Goal: Task Accomplishment & Management: Use online tool/utility

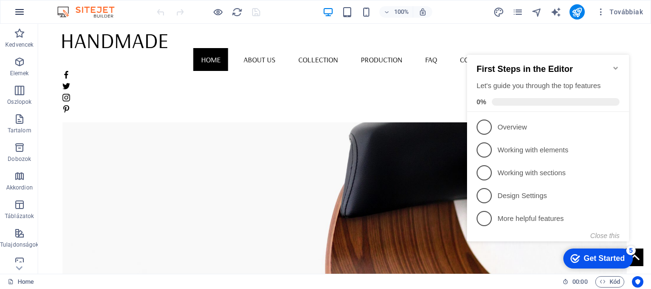
click at [25, 13] on icon "button" at bounding box center [19, 11] width 11 height 11
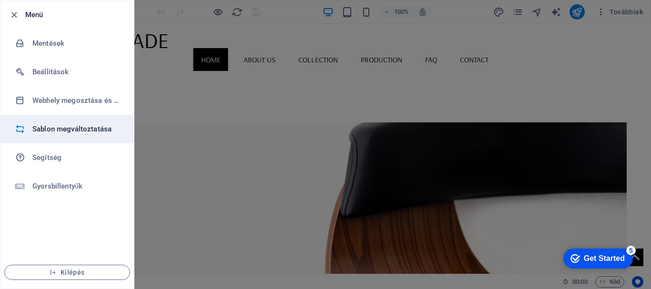
click at [85, 126] on h6 "Sablon megváltoztatása" at bounding box center [76, 128] width 88 height 11
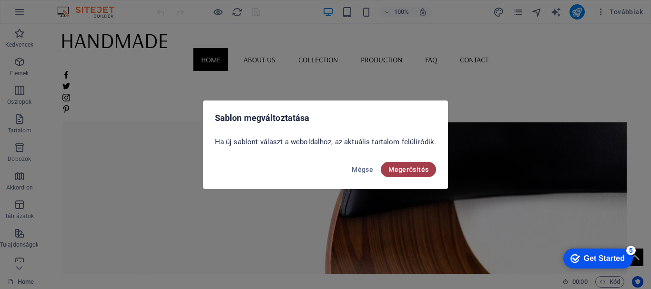
click at [391, 171] on span "Megerősítés" at bounding box center [408, 170] width 40 height 8
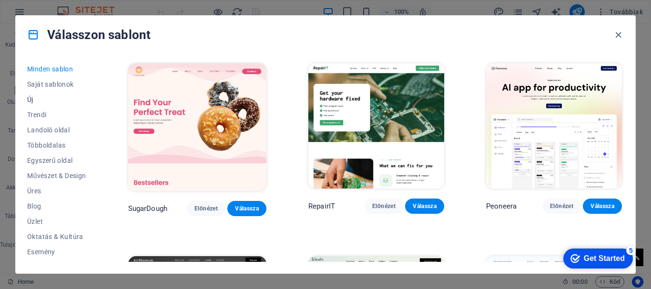
click at [35, 99] on span "Új" at bounding box center [56, 100] width 59 height 8
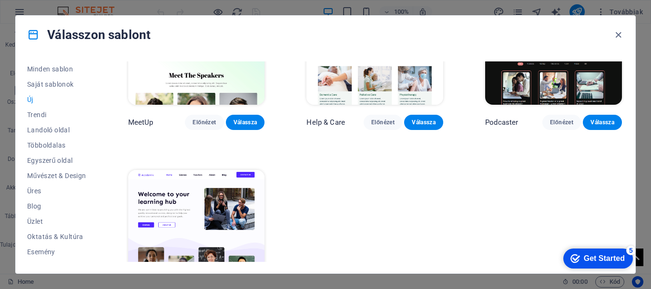
scroll to position [710, 0]
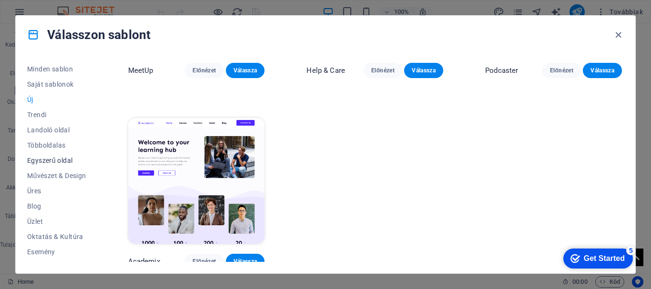
click at [65, 159] on span "Egyszerű oldal" at bounding box center [56, 161] width 59 height 8
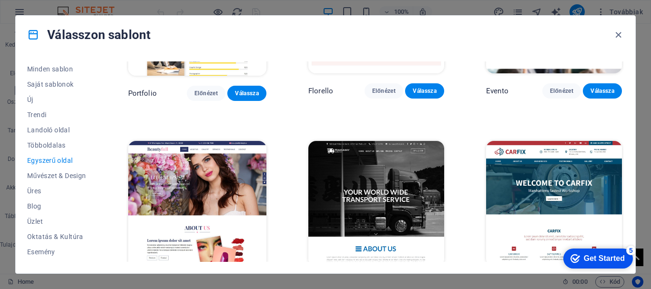
scroll to position [3577, 0]
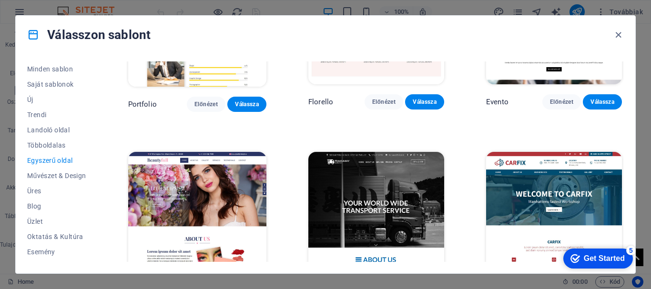
drag, startPoint x: 645, startPoint y: 61, endPoint x: 646, endPoint y: 79, distance: 18.1
click at [646, 79] on div "Válasszon sablont Minden sablon Saját sablonok Új Trendi Landoló oldal Többolda…" at bounding box center [325, 144] width 651 height 289
click at [637, 86] on div "Válasszon sablont Minden sablon Saját sablonok Új Trendi Landoló oldal Többolda…" at bounding box center [325, 144] width 651 height 289
click at [626, 209] on div "Minden sablon Saját sablonok Új Trendi Landoló oldal Többoldalas Egyszerű oldal…" at bounding box center [325, 164] width 619 height 220
drag, startPoint x: 624, startPoint y: 220, endPoint x: 624, endPoint y: 230, distance: 10.0
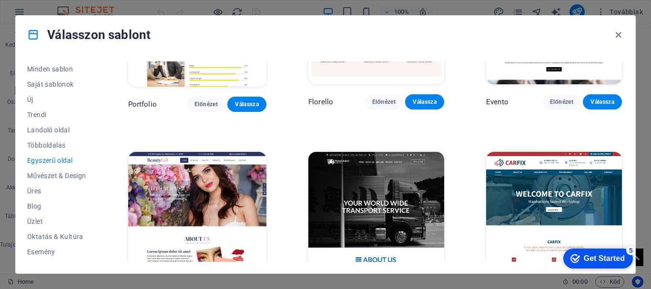
click at [624, 230] on div "Minden sablon Saját sablonok Új Trendi Landoló oldal Többoldalas Egyszerű oldal…" at bounding box center [325, 164] width 619 height 220
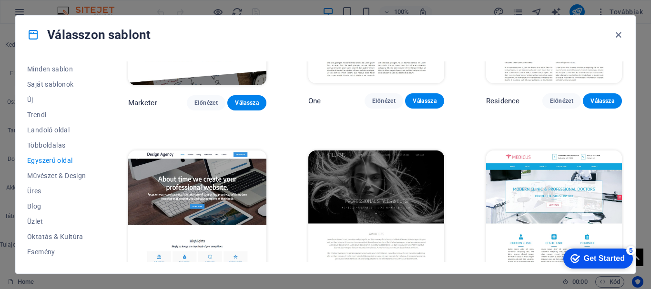
scroll to position [3942, 0]
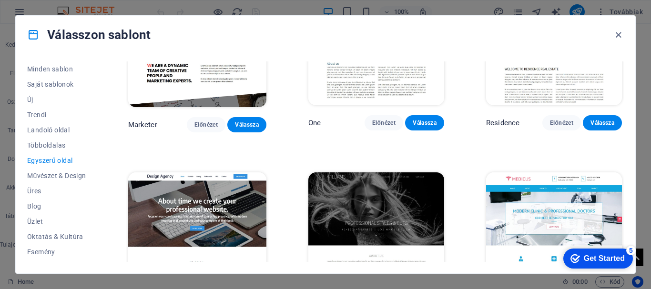
drag, startPoint x: 648, startPoint y: 68, endPoint x: 648, endPoint y: 74, distance: 6.2
click at [648, 74] on div "Válasszon sablont Minden sablon Saját sablonok Új Trendi Landoló oldal Többolda…" at bounding box center [325, 144] width 651 height 289
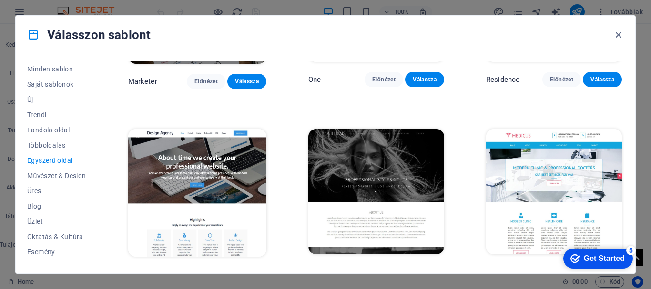
scroll to position [3997, 0]
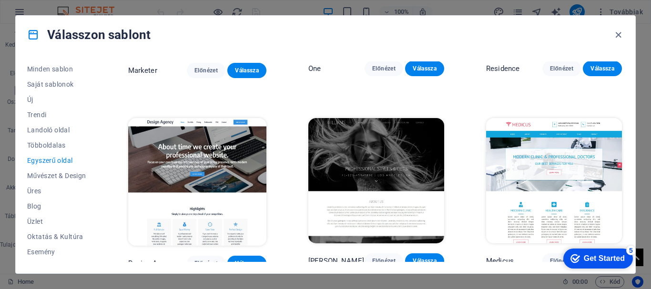
click at [397, 118] on img at bounding box center [376, 180] width 136 height 125
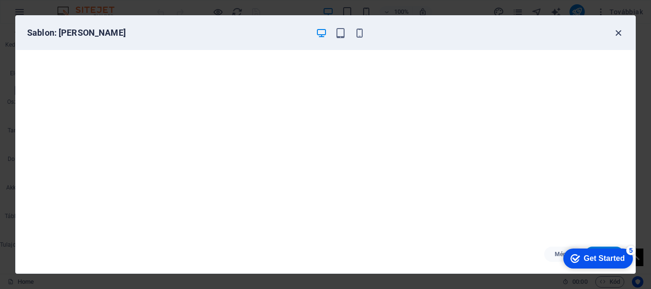
click at [621, 32] on icon "button" at bounding box center [618, 33] width 11 height 11
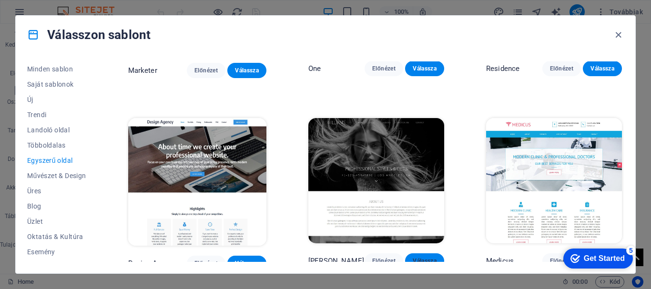
click at [422, 257] on span "Válassza" at bounding box center [425, 261] width 24 height 8
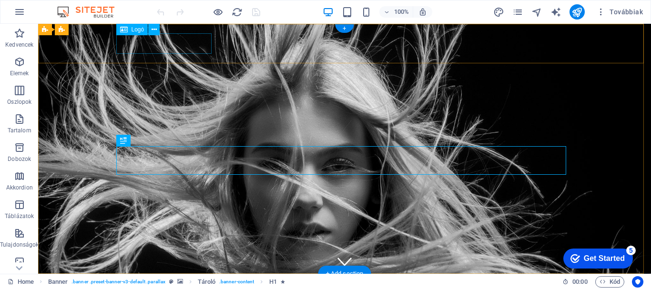
click at [180, 282] on div at bounding box center [345, 292] width 450 height 20
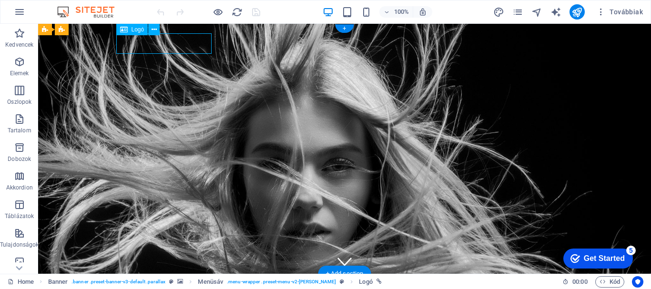
click at [180, 282] on div at bounding box center [345, 292] width 450 height 20
click at [180, 47] on div "Drag here to replace the existing content. Press “Ctrl” if you want to create a…" at bounding box center [344, 149] width 613 height 250
select select "px"
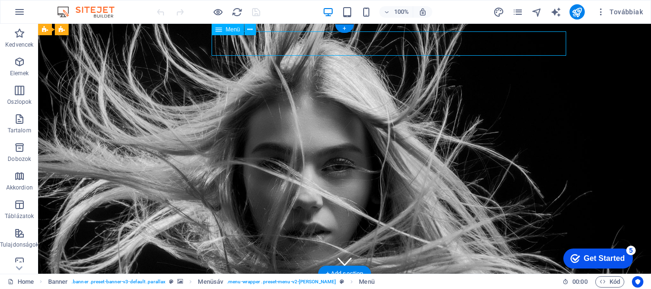
drag, startPoint x: 223, startPoint y: 43, endPoint x: 290, endPoint y: 45, distance: 67.2
click at [211, 282] on div at bounding box center [345, 292] width 450 height 20
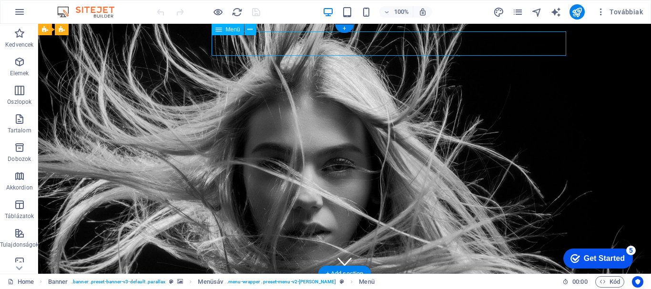
drag, startPoint x: 213, startPoint y: 42, endPoint x: 301, endPoint y: 44, distance: 87.7
drag, startPoint x: 326, startPoint y: 42, endPoint x: 389, endPoint y: 40, distance: 62.9
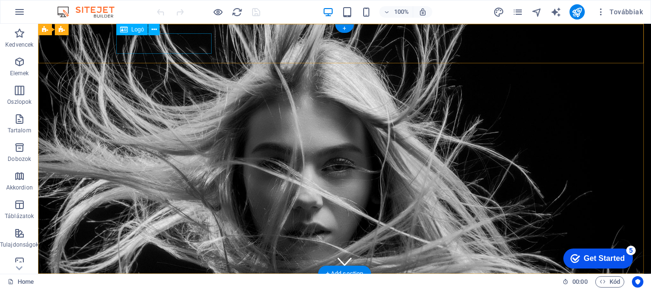
click at [176, 282] on div at bounding box center [345, 292] width 450 height 20
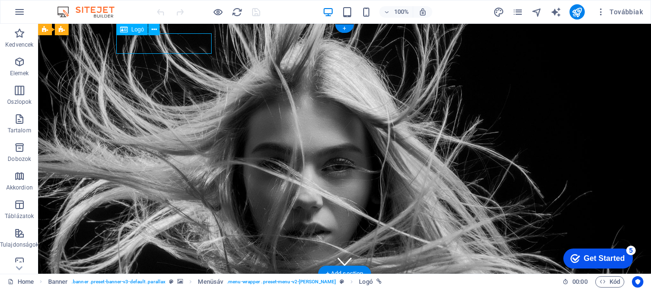
click at [176, 282] on div at bounding box center [345, 292] width 450 height 20
select select "px"
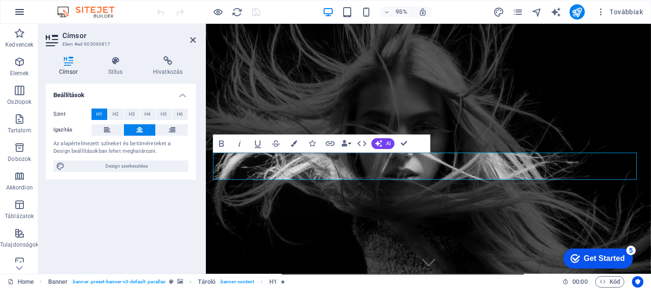
click at [22, 10] on icon "button" at bounding box center [19, 11] width 11 height 11
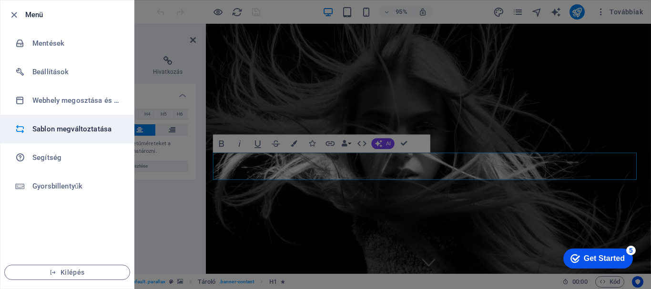
click at [52, 128] on h6 "Sablon megváltoztatása" at bounding box center [76, 128] width 88 height 11
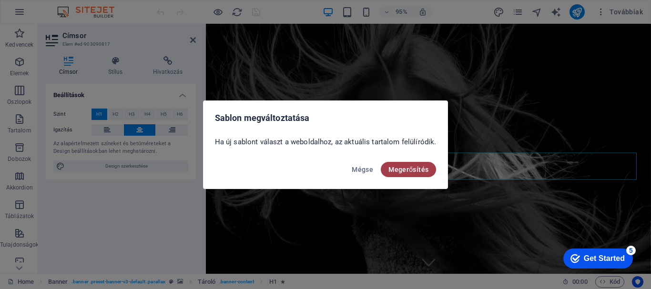
click at [410, 168] on span "Megerősítés" at bounding box center [408, 170] width 40 height 8
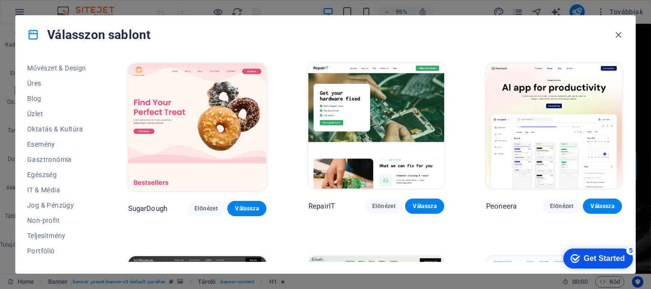
scroll to position [111, 0]
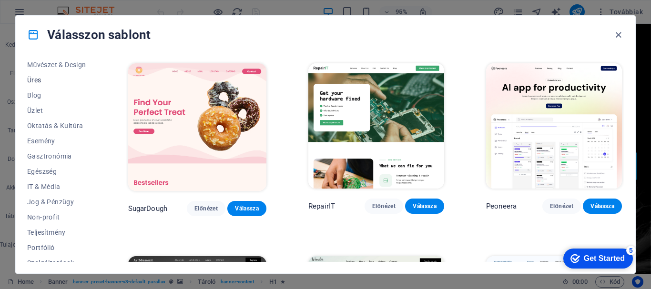
click at [49, 81] on span "Üres" at bounding box center [56, 80] width 59 height 8
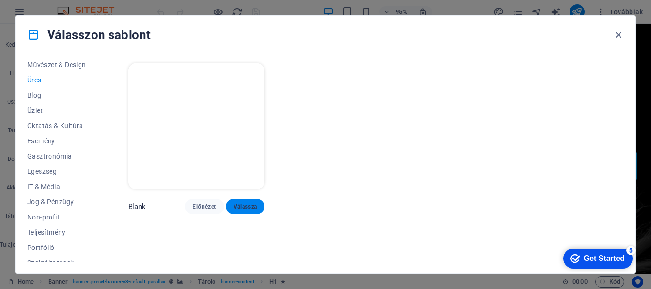
click at [251, 203] on span "Válassza" at bounding box center [245, 207] width 24 height 8
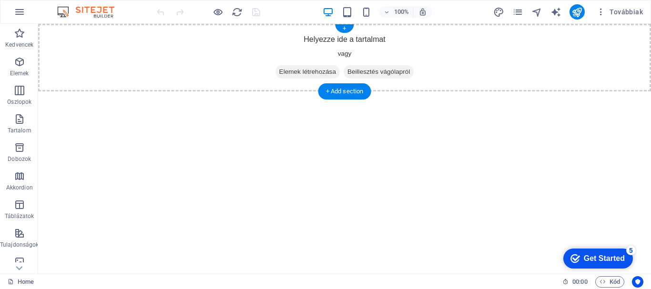
click at [378, 71] on span "Beillesztés vágólapról" at bounding box center [379, 71] width 70 height 13
click at [379, 74] on span "Beillesztés vágólapról" at bounding box center [379, 71] width 70 height 13
click at [363, 73] on span "Beillesztés vágólapról" at bounding box center [379, 71] width 70 height 13
click at [346, 26] on div "+" at bounding box center [344, 28] width 19 height 9
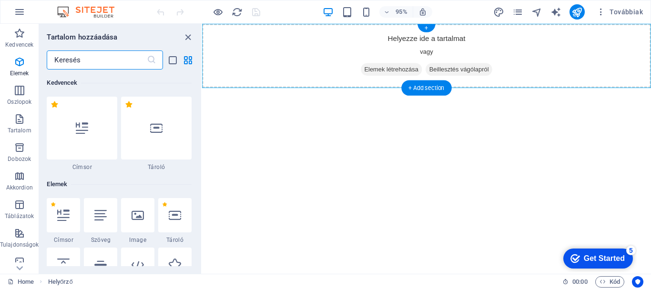
scroll to position [1667, 0]
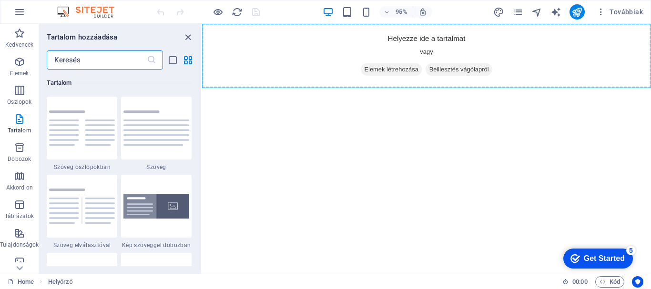
click at [362, 91] on html "Skip to main content Helyezze ide a tartalmat vagy Elemek létrehozása Beilleszt…" at bounding box center [438, 58] width 473 height 68
click at [187, 36] on icon "close panel" at bounding box center [187, 37] width 11 height 11
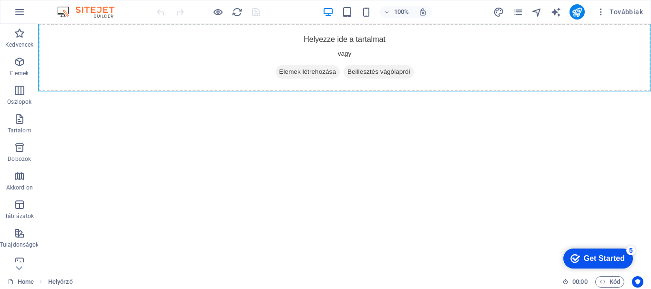
click at [375, 91] on html "Skip to main content Helyezze ide a tartalmat vagy Elemek létrehozása Beilleszt…" at bounding box center [344, 58] width 613 height 68
click at [20, 90] on icon "button" at bounding box center [19, 90] width 11 height 11
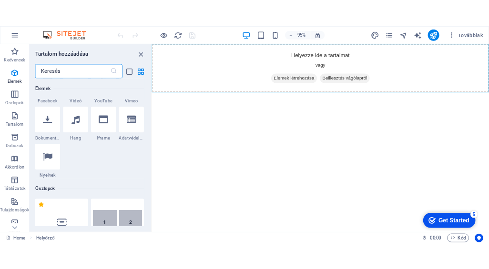
scroll to position [472, 0]
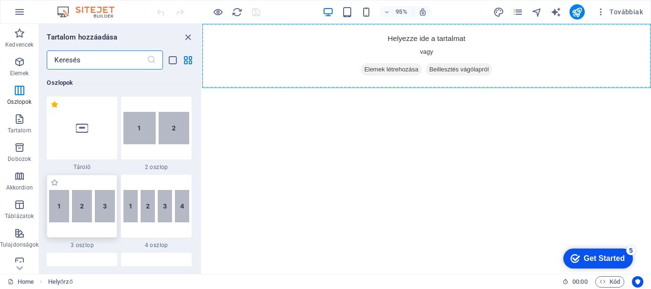
click at [80, 220] on img at bounding box center [82, 206] width 66 height 32
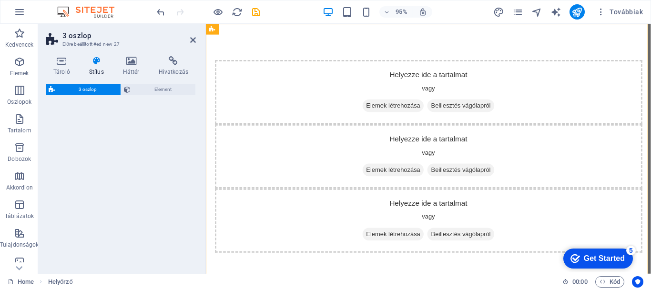
select select "rem"
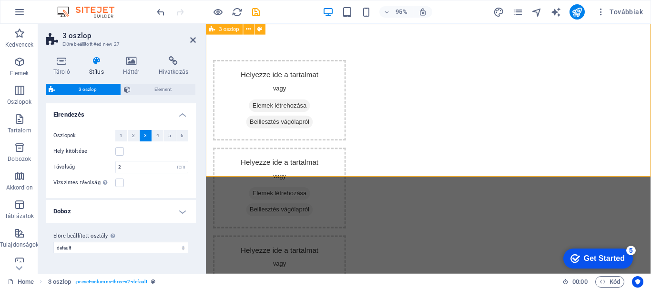
click at [650, 170] on div "Helyezze ide a tartalmat vagy Elemek létrehozása Beillesztés vágólapról Helyezz…" at bounding box center [440, 197] width 468 height 346
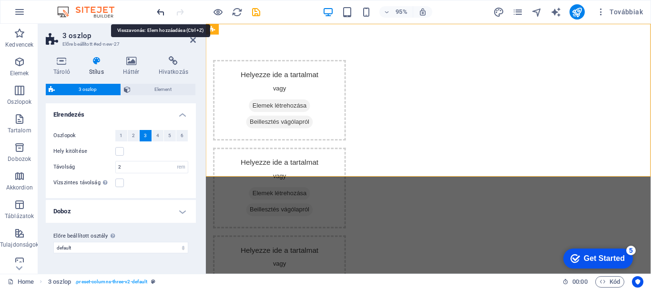
click at [162, 12] on icon "undo" at bounding box center [160, 12] width 11 height 11
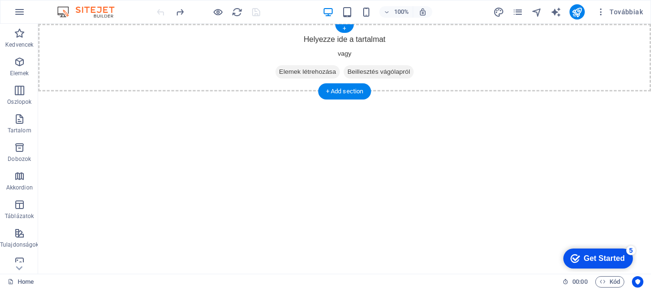
click at [369, 69] on span "Beillesztés vágólapról" at bounding box center [379, 71] width 70 height 13
click at [369, 71] on span "Beillesztés vágólapról" at bounding box center [379, 71] width 70 height 13
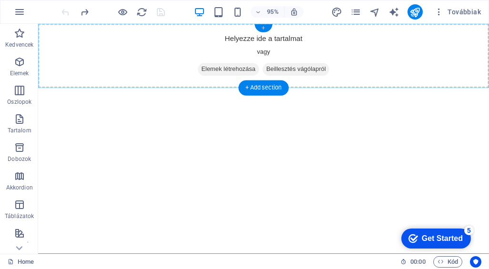
click at [261, 29] on div "+" at bounding box center [263, 28] width 18 height 8
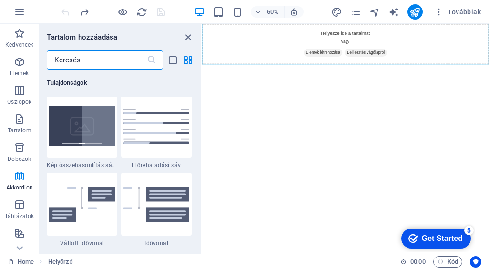
scroll to position [0, 0]
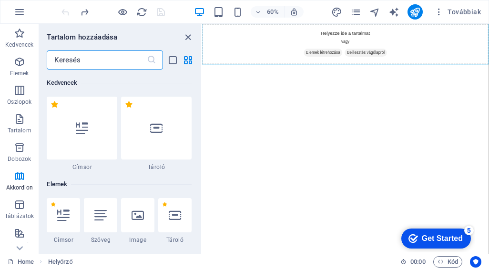
drag, startPoint x: 199, startPoint y: 103, endPoint x: 17, endPoint y: 2, distance: 208.2
click at [19, 36] on icon at bounding box center [19, 29] width 13 height 13
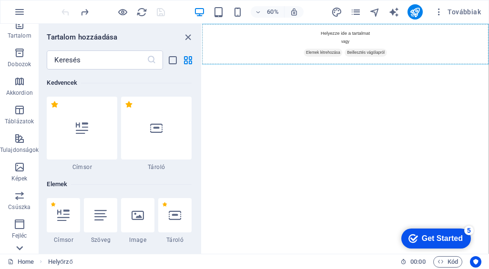
scroll to position [199, 0]
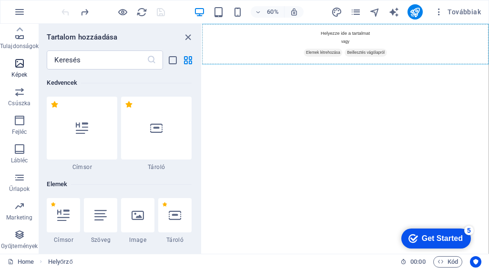
click at [20, 61] on icon "button" at bounding box center [19, 63] width 11 height 11
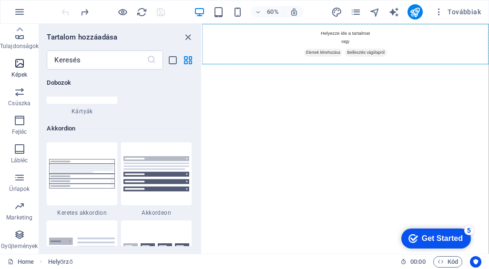
scroll to position [4831, 0]
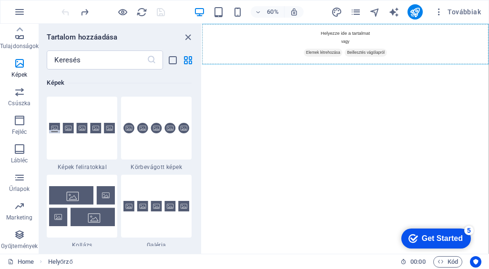
click at [199, 177] on div "Kedvencek 1 Star Címsor 1 Star Tároló Elemek 1 Star Címsor 1 Star Szöveg 1 Star…" at bounding box center [120, 158] width 162 height 177
click at [199, 171] on div "Kedvencek 1 Star Címsor 1 Star Tároló Elemek 1 Star Címsor 1 Star Szöveg 1 Star…" at bounding box center [120, 158] width 162 height 177
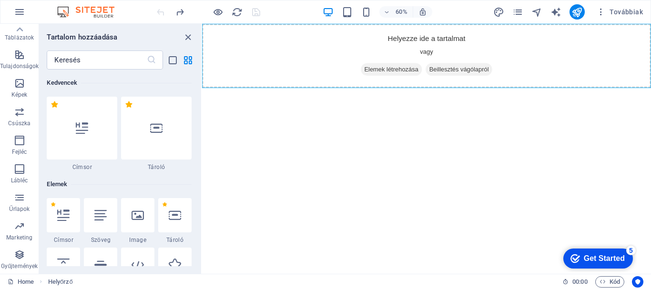
scroll to position [179, 0]
click at [461, 72] on span "Beillesztés vágólapról" at bounding box center [472, 71] width 70 height 13
click at [426, 88] on div "+ Add section" at bounding box center [426, 88] width 50 height 15
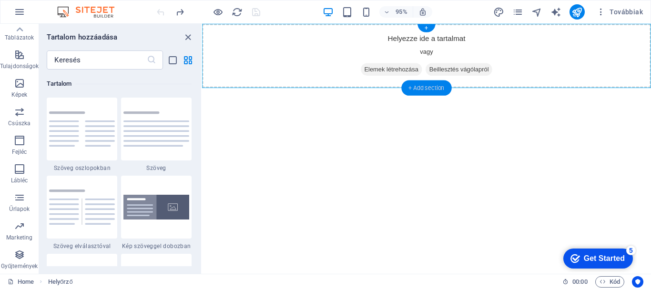
scroll to position [1667, 0]
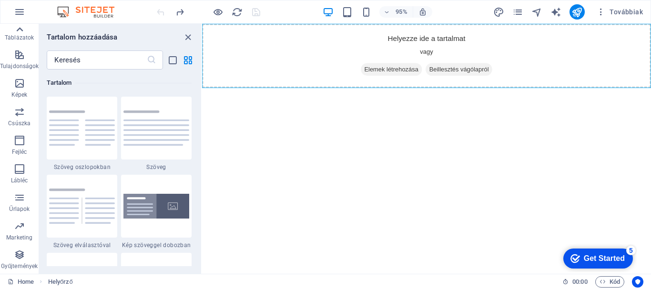
click at [19, 29] on icon at bounding box center [19, 29] width 7 height 4
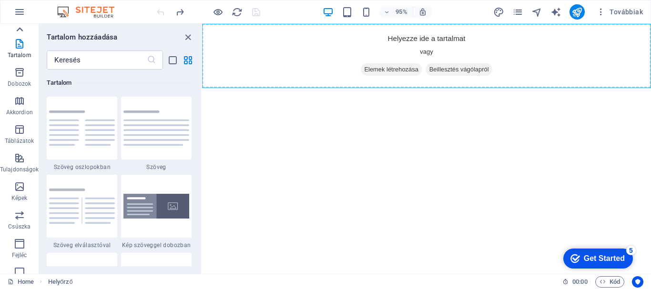
scroll to position [0, 0]
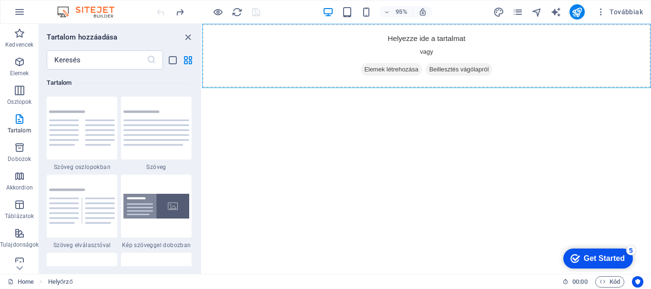
click at [19, 29] on div "Kedvencek Elemek Oszlopok Tartalom Dobozok Akkordion Táblázatok Tulajdonságok K…" at bounding box center [19, 149] width 39 height 250
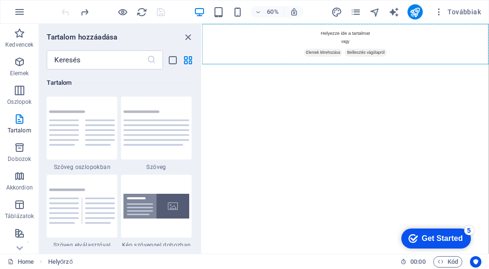
click at [577, 91] on html "Skip to main content Helyezze ide a tartalmat vagy Elemek létrehozása Beilleszt…" at bounding box center [441, 58] width 478 height 68
click at [467, 70] on span "Beillesztés vágólapról" at bounding box center [475, 71] width 70 height 13
drag, startPoint x: 199, startPoint y: 103, endPoint x: 82, endPoint y: 62, distance: 123.4
click at [193, 88] on div "Kedvencek 1 Star Címsor 1 Star Tároló Elemek 1 Star Címsor 1 Star Szöveg 1 Star…" at bounding box center [120, 158] width 162 height 177
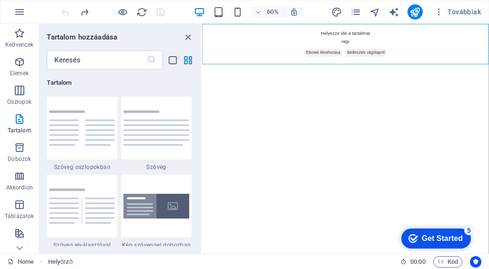
click at [552, 91] on html "Skip to main content Helyezze ide a tartalmat vagy Elemek létrehozása Beilleszt…" at bounding box center [441, 58] width 478 height 68
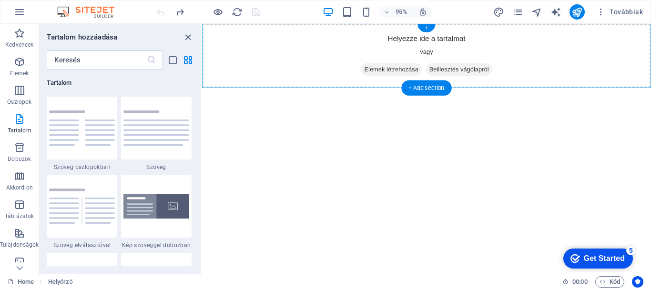
click at [424, 27] on div "+" at bounding box center [426, 28] width 18 height 8
click at [455, 70] on span "Beillesztés vágólapról" at bounding box center [472, 71] width 70 height 13
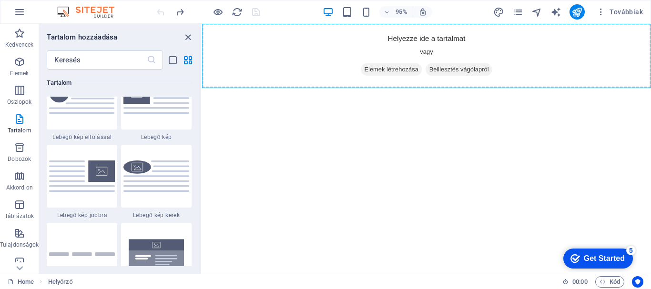
scroll to position [2157, 0]
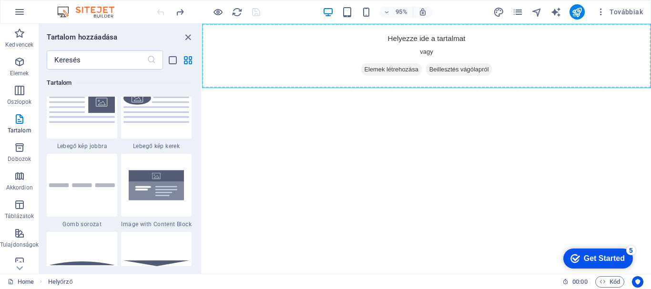
click at [198, 123] on div "Kedvencek 1 Star Címsor 1 Star Tároló Elemek 1 Star Címsor 1 Star Szöveg 1 Star…" at bounding box center [120, 168] width 162 height 197
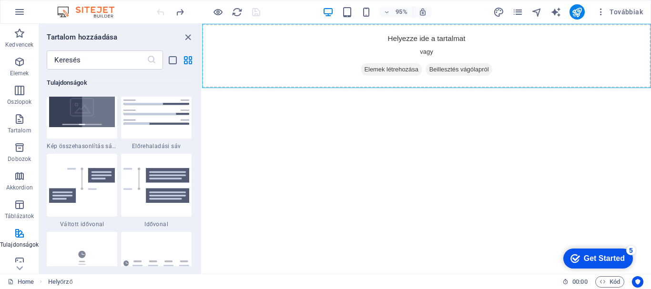
scroll to position [4336, 0]
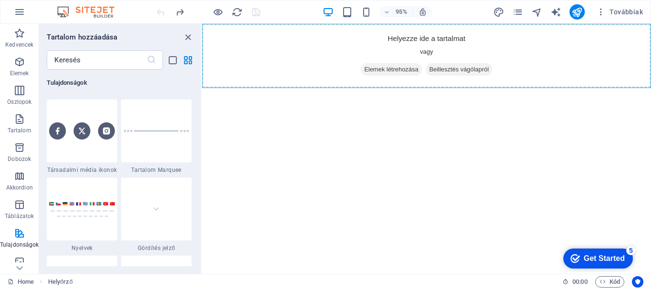
drag, startPoint x: 199, startPoint y: 157, endPoint x: 3, endPoint y: 146, distance: 196.2
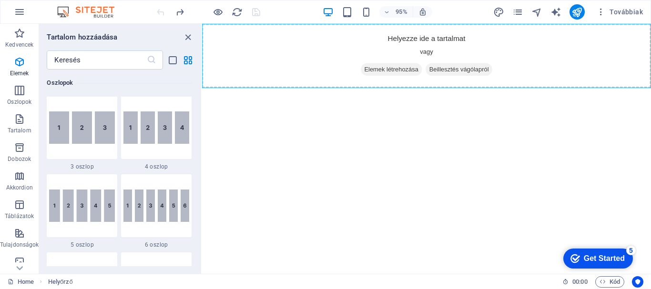
scroll to position [0, 0]
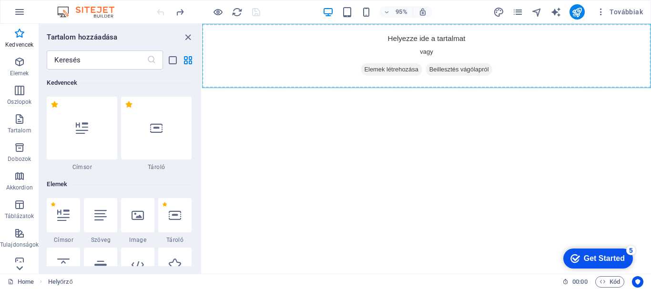
click at [18, 36] on icon at bounding box center [19, 29] width 13 height 13
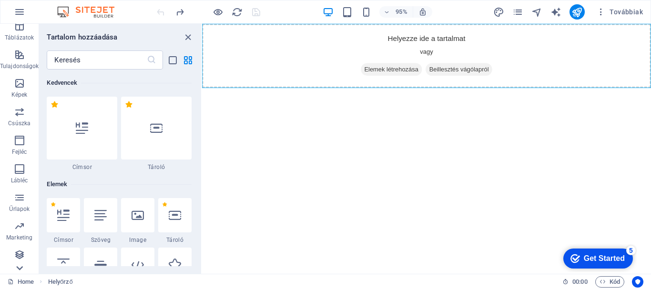
click at [18, 267] on p "Gyűjtemények" at bounding box center [19, 267] width 37 height 8
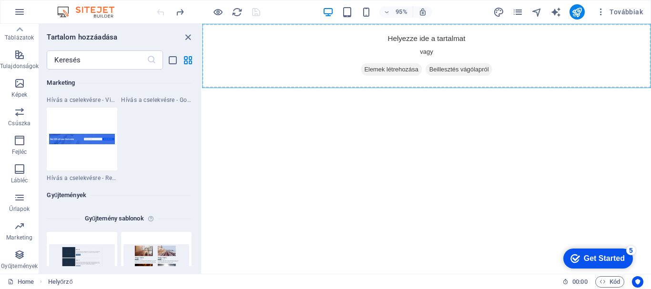
scroll to position [8722, 0]
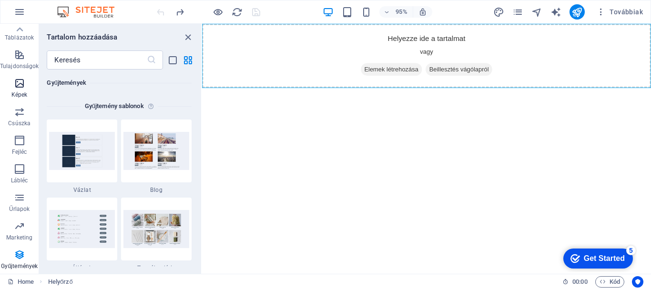
click at [21, 86] on icon "button" at bounding box center [19, 83] width 11 height 11
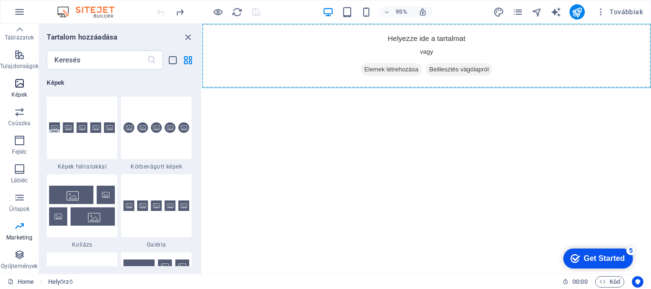
scroll to position [4831, 0]
click at [20, 85] on icon "button" at bounding box center [19, 83] width 11 height 11
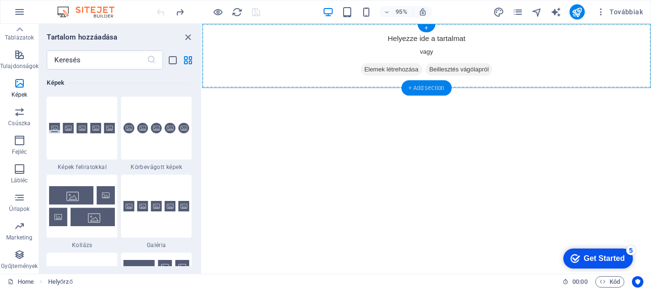
click at [419, 86] on div "+ Add section" at bounding box center [426, 88] width 50 height 15
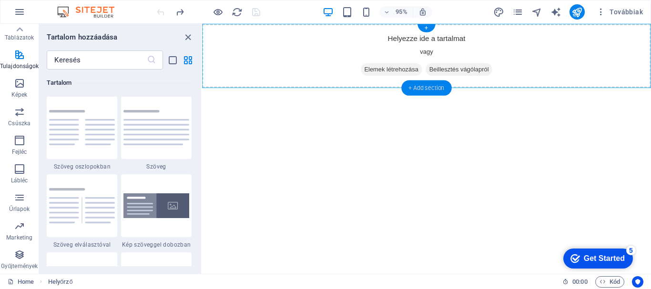
scroll to position [1667, 0]
drag, startPoint x: 198, startPoint y: 108, endPoint x: 200, endPoint y: 95, distance: 12.5
click at [200, 95] on div "Kedvencek 1 Star Címsor 1 Star Tároló Elemek 1 Star Címsor 1 Star Szöveg 1 Star…" at bounding box center [120, 168] width 162 height 197
click at [190, 34] on icon "close panel" at bounding box center [187, 37] width 11 height 11
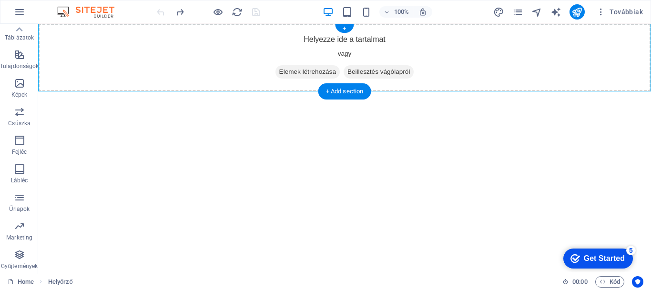
click at [365, 72] on span "Beillesztés vágólapról" at bounding box center [379, 71] width 70 height 13
click at [24, 12] on icon "button" at bounding box center [19, 11] width 11 height 11
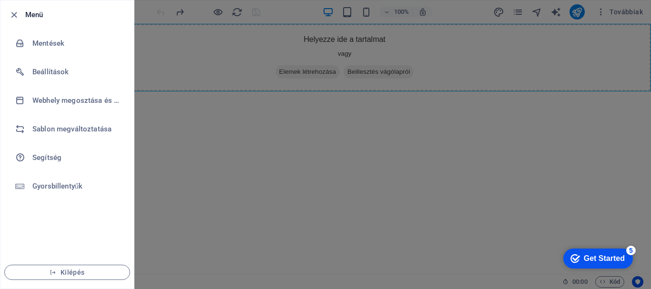
click at [180, 143] on div at bounding box center [325, 144] width 651 height 289
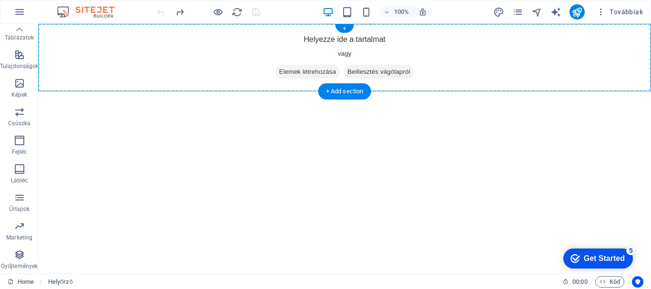
click at [375, 72] on span "Beillesztés vágólapról" at bounding box center [379, 71] width 70 height 13
drag, startPoint x: 332, startPoint y: 91, endPoint x: 130, endPoint y: 67, distance: 203.4
click at [332, 91] on div "+ Add section" at bounding box center [344, 91] width 53 height 16
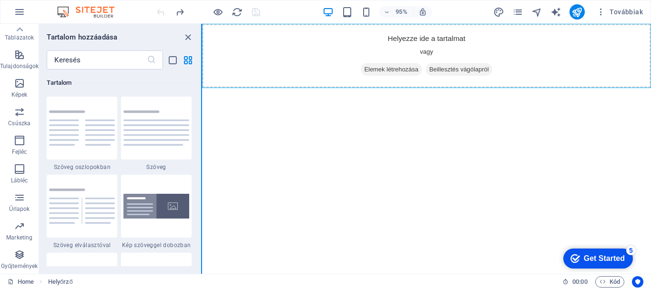
drag, startPoint x: 199, startPoint y: 107, endPoint x: 201, endPoint y: 79, distance: 28.2
click at [201, 79] on div "Kedvencek Elemek Oszlopok Tartalom Dobozok Akkordion Táblázatok Tulajdonságok K…" at bounding box center [101, 149] width 202 height 250
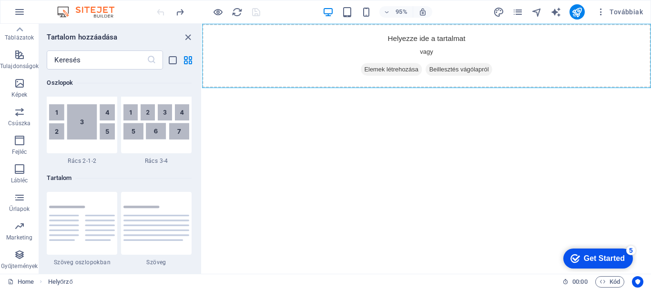
drag, startPoint x: 198, startPoint y: 110, endPoint x: 198, endPoint y: 71, distance: 38.6
click at [198, 71] on div "Kedvencek 1 Star Címsor 1 Star Tároló Elemek 1 Star Címsor 1 Star Szöveg 1 Star…" at bounding box center [120, 168] width 162 height 197
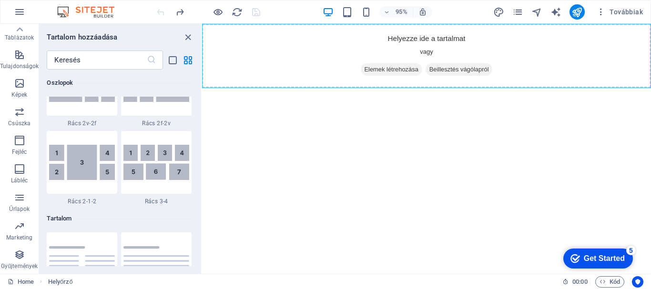
click at [198, 105] on div "Kedvencek 1 Star Címsor 1 Star Tároló Elemek 1 Star Címsor 1 Star Szöveg 1 Star…" at bounding box center [120, 168] width 162 height 197
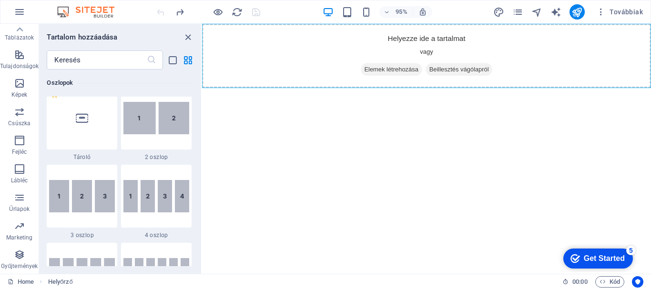
scroll to position [0, 0]
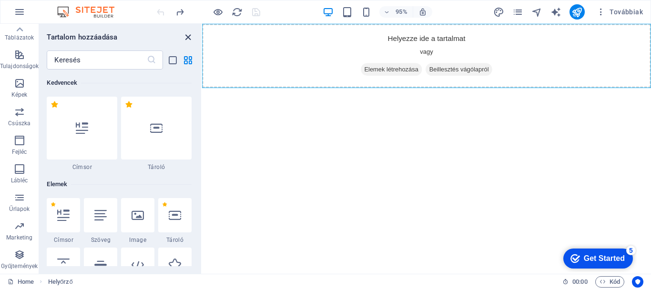
click at [188, 36] on icon "close panel" at bounding box center [187, 37] width 11 height 11
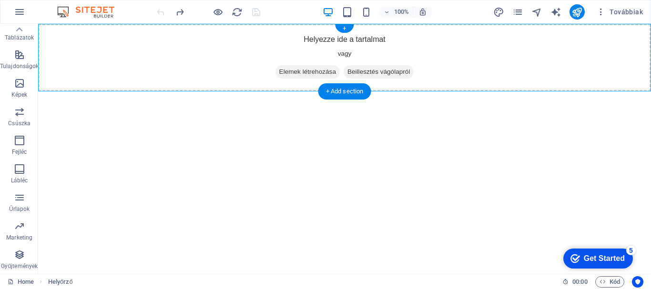
click at [371, 75] on span "Beillesztés vágólapról" at bounding box center [379, 71] width 70 height 13
click at [348, 88] on div "+ Add section" at bounding box center [344, 91] width 53 height 16
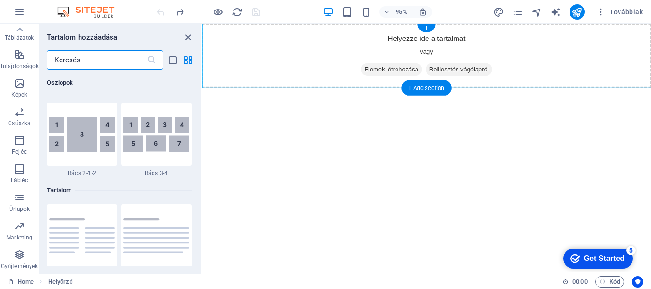
scroll to position [1667, 0]
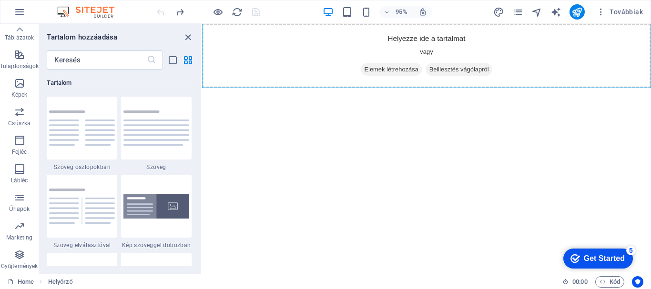
click at [200, 121] on div "Kedvencek 1 Star Címsor 1 Star Tároló Elemek 1 Star Címsor 1 Star Szöveg 1 Star…" at bounding box center [120, 168] width 162 height 197
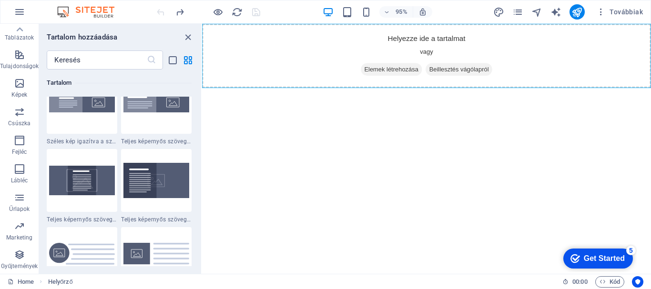
click at [200, 115] on div "Kedvencek 1 Star Címsor 1 Star Tároló Elemek 1 Star Címsor 1 Star Szöveg 1 Star…" at bounding box center [120, 168] width 162 height 197
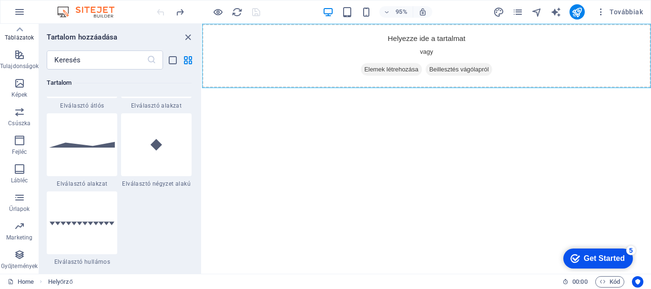
scroll to position [2363, 0]
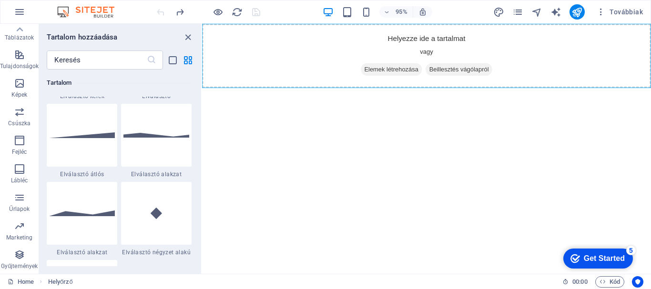
click at [294, 91] on html "Skip to main content Helyezze ide a tartalmat vagy Elemek létrehozása Beilleszt…" at bounding box center [438, 58] width 473 height 68
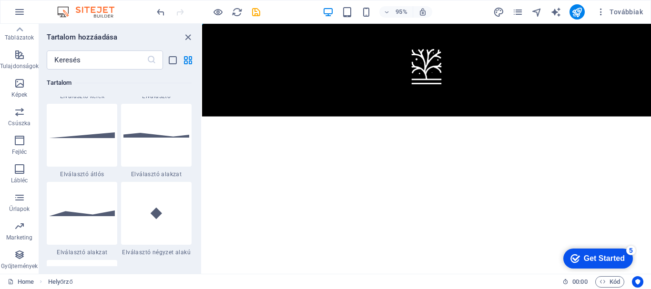
click at [536, 121] on html "Skip to main content" at bounding box center [438, 73] width 473 height 98
click at [597, 121] on html "Skip to main content" at bounding box center [438, 73] width 473 height 98
drag, startPoint x: 184, startPoint y: 37, endPoint x: 152, endPoint y: 13, distance: 40.6
click at [184, 37] on icon "close panel" at bounding box center [187, 37] width 11 height 11
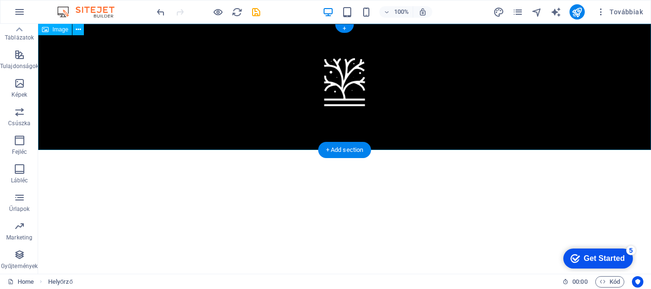
click at [391, 140] on figure at bounding box center [344, 87] width 613 height 126
drag, startPoint x: 650, startPoint y: 90, endPoint x: 650, endPoint y: 117, distance: 27.2
click at [650, 117] on figure at bounding box center [344, 87] width 613 height 126
click at [324, 124] on figure at bounding box center [344, 87] width 613 height 126
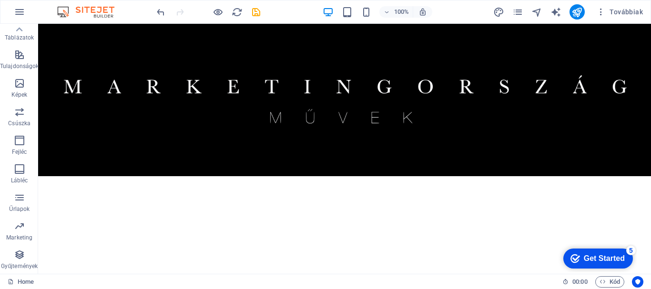
click at [391, 176] on html "Skip to main content" at bounding box center [344, 100] width 613 height 152
click at [425, 176] on html "Skip to main content" at bounding box center [344, 100] width 613 height 152
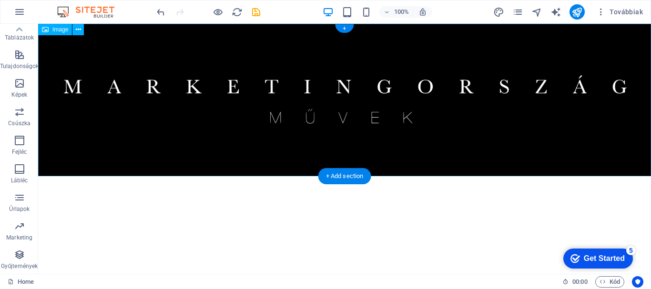
click at [455, 150] on figure at bounding box center [344, 100] width 613 height 152
click at [391, 159] on figure at bounding box center [344, 100] width 613 height 152
drag, startPoint x: 353, startPoint y: 169, endPoint x: 179, endPoint y: 138, distance: 176.1
click at [353, 169] on div "+ Add section" at bounding box center [344, 176] width 53 height 16
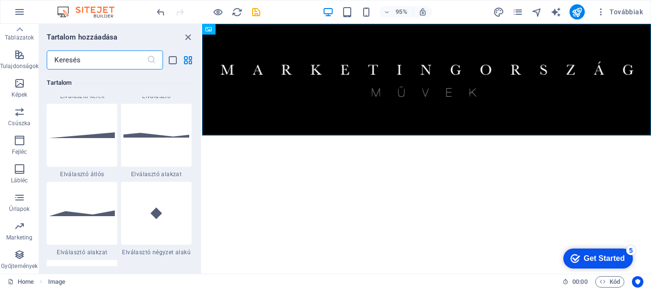
drag, startPoint x: 199, startPoint y: 107, endPoint x: 0, endPoint y: 102, distance: 199.7
click at [20, 171] on icon "button" at bounding box center [19, 168] width 11 height 11
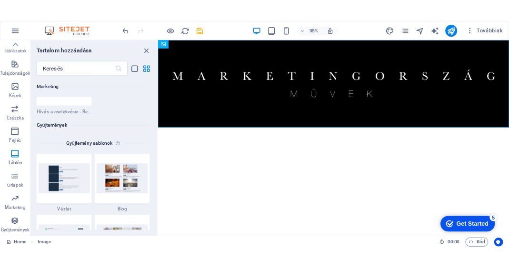
scroll to position [8741, 0]
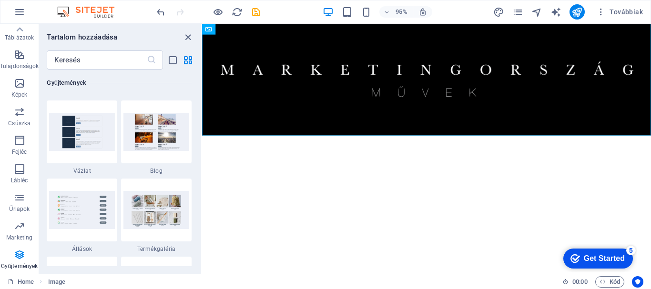
click at [424, 142] on html "Skip to main content" at bounding box center [438, 83] width 473 height 118
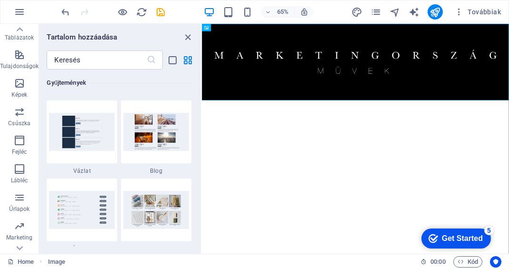
drag, startPoint x: 199, startPoint y: 235, endPoint x: 199, endPoint y: 230, distance: 5.3
click at [198, 223] on div "Kedvencek 1 Star Címsor 1 Star Tároló Elemek 1 Star Címsor 1 Star Szöveg 1 Star…" at bounding box center [120, 158] width 162 height 177
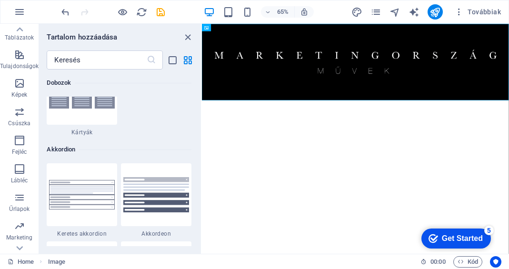
scroll to position [2950, 0]
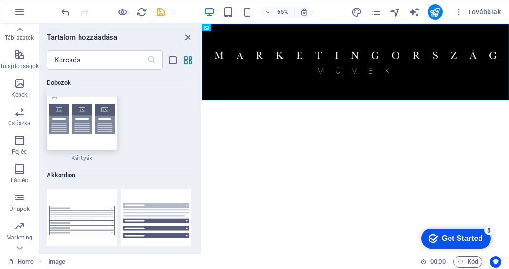
click at [103, 129] on img at bounding box center [82, 119] width 66 height 30
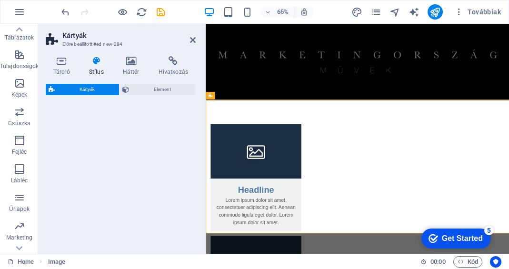
select select "rem"
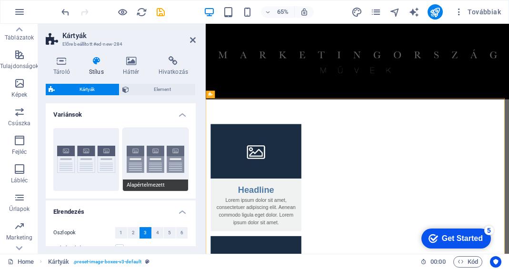
click at [169, 147] on button "Alapértelmezett" at bounding box center [156, 159] width 66 height 63
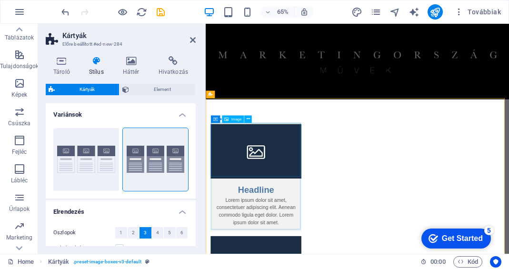
drag, startPoint x: 324, startPoint y: 226, endPoint x: 527, endPoint y: 155, distance: 214.9
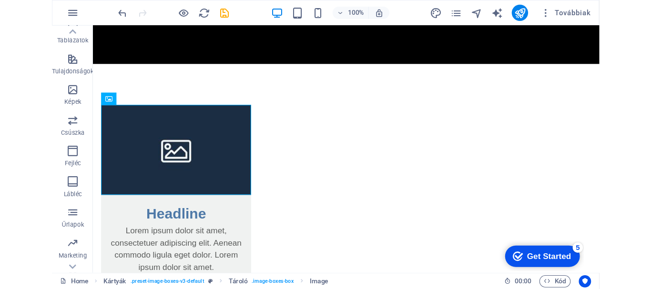
scroll to position [0, 0]
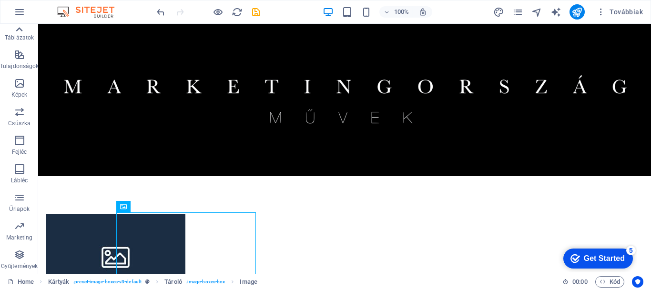
click at [20, 30] on icon at bounding box center [19, 29] width 7 height 4
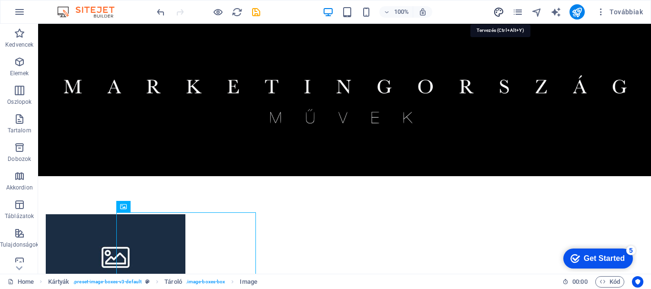
click at [497, 13] on icon "design" at bounding box center [498, 12] width 11 height 11
select select "px"
select select "400"
select select "px"
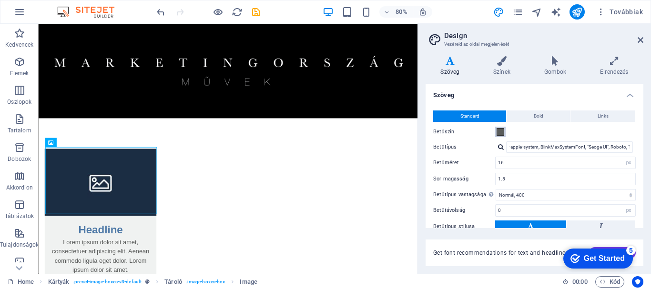
click at [502, 133] on span at bounding box center [500, 132] width 8 height 8
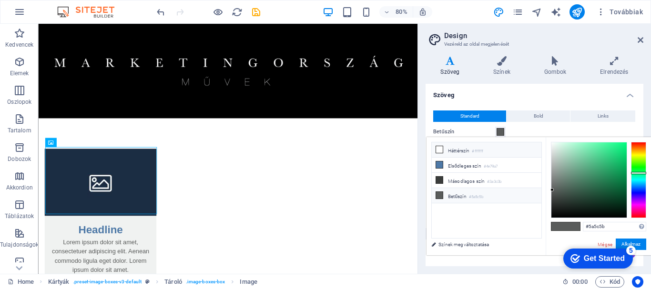
click at [440, 147] on icon at bounding box center [439, 149] width 7 height 7
type input "#ffffff"
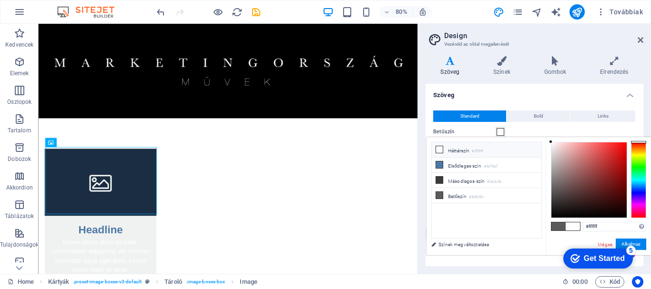
click at [604, 124] on div "Standard Bold Links Betűszín Betűtípus -apple-system, BlinkMaxSystemFont, "Seog…" at bounding box center [535, 188] width 222 height 175
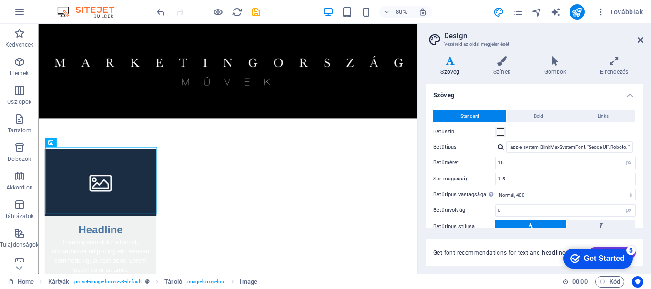
click at [638, 137] on div "Standard Bold Links Betűszín Betűtípus -apple-system, BlinkMaxSystemFont, "Seog…" at bounding box center [535, 188] width 222 height 175
click at [503, 60] on icon at bounding box center [501, 61] width 47 height 10
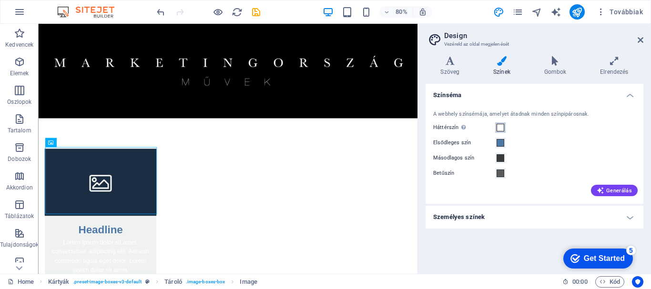
click at [499, 128] on span at bounding box center [500, 128] width 8 height 8
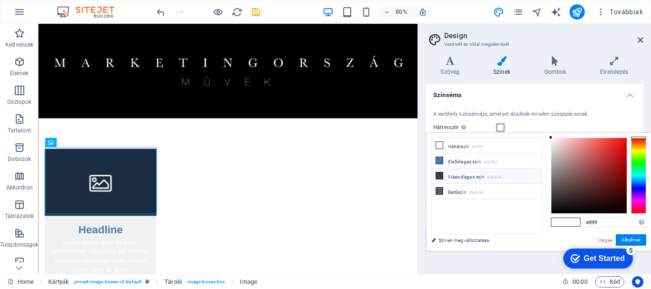
click at [441, 176] on icon at bounding box center [439, 175] width 7 height 7
type input "#3a3c3b"
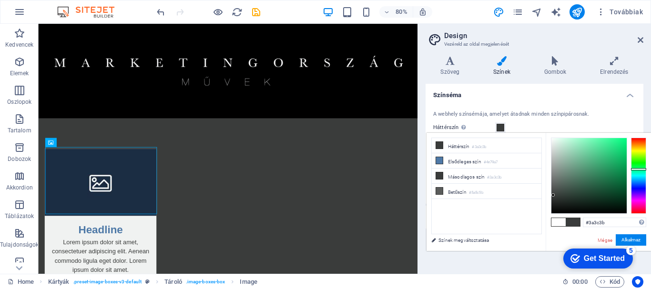
click at [613, 124] on div "Háttérszín Csak akkor látható, ha más háttér nem takarja el." at bounding box center [534, 127] width 202 height 11
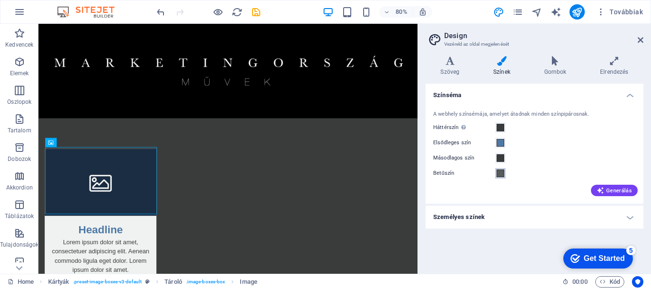
click at [498, 176] on span at bounding box center [500, 174] width 8 height 8
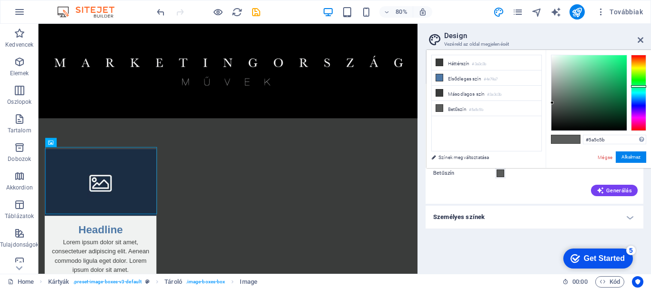
click at [501, 170] on span at bounding box center [500, 174] width 8 height 8
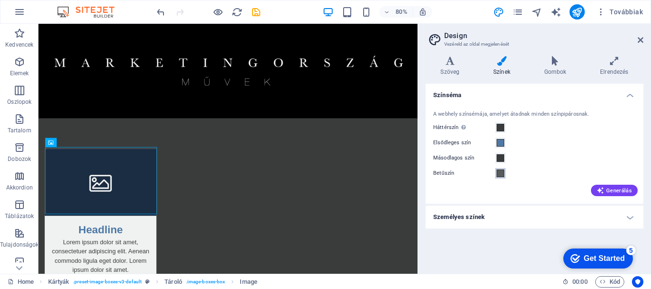
click at [498, 173] on span at bounding box center [500, 174] width 8 height 8
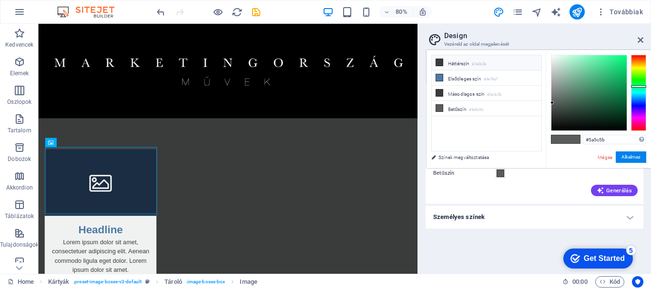
click at [442, 63] on icon at bounding box center [439, 62] width 7 height 7
type input "#3a3c3b"
click at [623, 160] on button "Alkalmaz" at bounding box center [631, 157] width 30 height 11
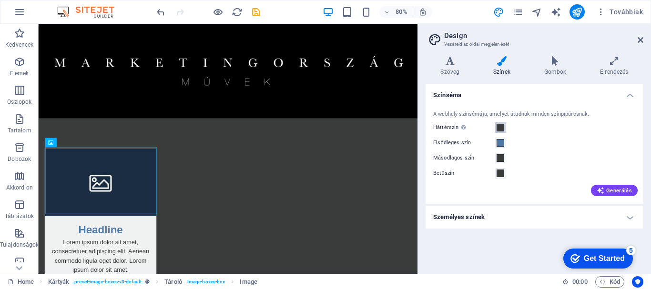
click at [504, 130] on span at bounding box center [500, 128] width 8 height 8
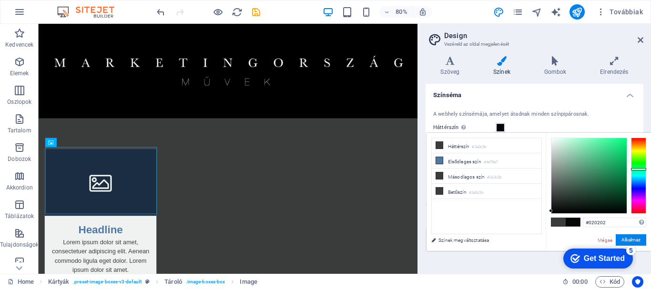
type input "#000000"
drag, startPoint x: 554, startPoint y: 195, endPoint x: 551, endPoint y: 216, distance: 21.2
click at [551, 216] on div "#000000 Támogatott formátumok #0852ed rgb(8, 82, 237) rgba(8, 82, 237, 90%) hsv…" at bounding box center [598, 261] width 105 height 256
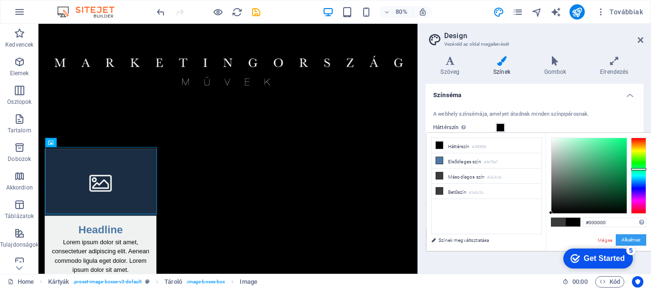
click at [621, 239] on button "Alkalmaz" at bounding box center [631, 239] width 30 height 11
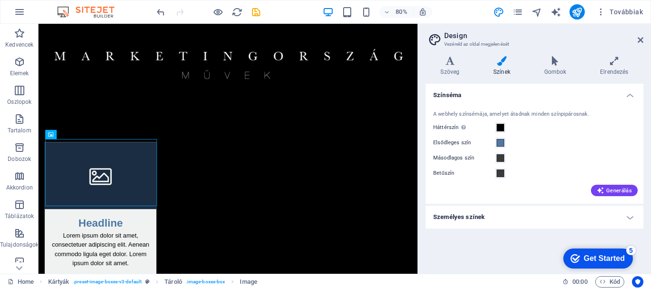
scroll to position [45, 0]
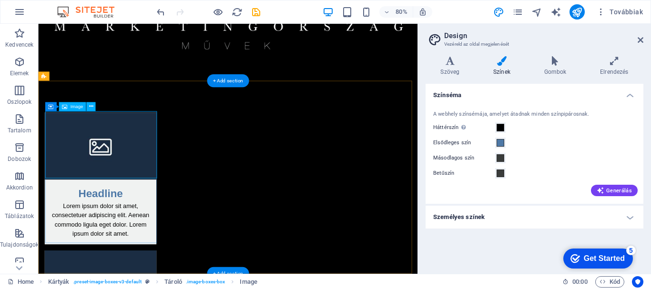
click at [167, 170] on figure at bounding box center [116, 177] width 140 height 84
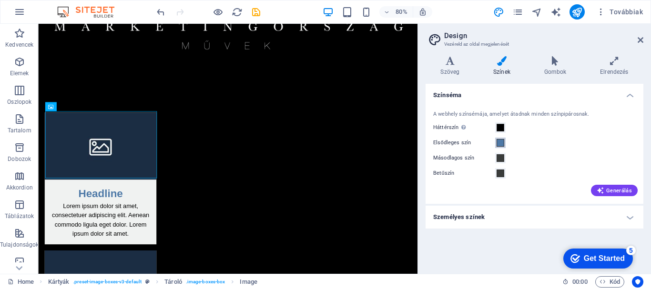
click at [498, 144] on span at bounding box center [500, 143] width 8 height 8
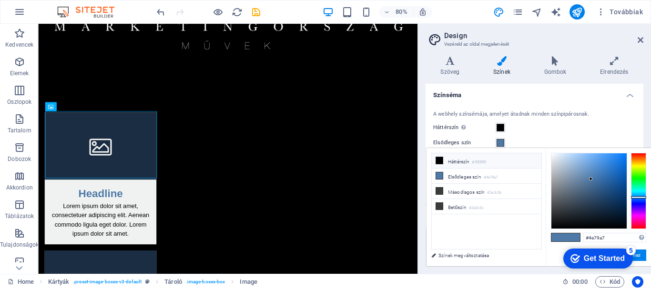
click at [443, 162] on span at bounding box center [439, 161] width 8 height 8
type input "#000000"
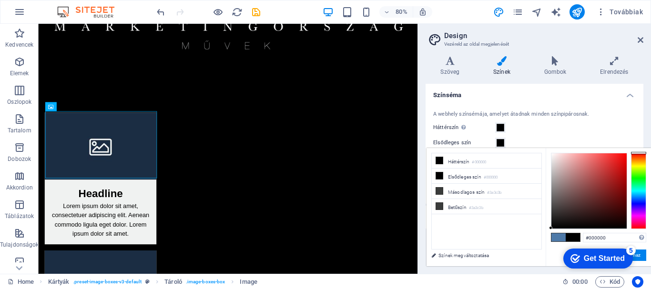
click div "checkmark Get Started 5 First Steps in the Editor Let's guide you through the t…"
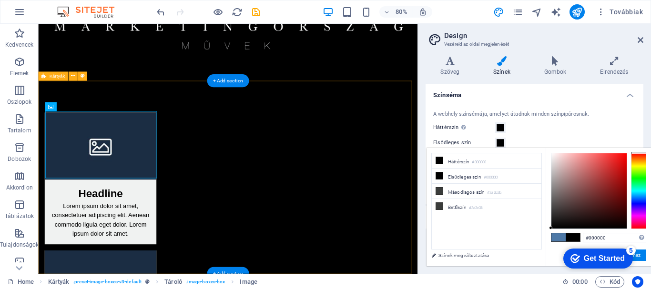
drag, startPoint x: 353, startPoint y: 139, endPoint x: 339, endPoint y: 140, distance: 14.3
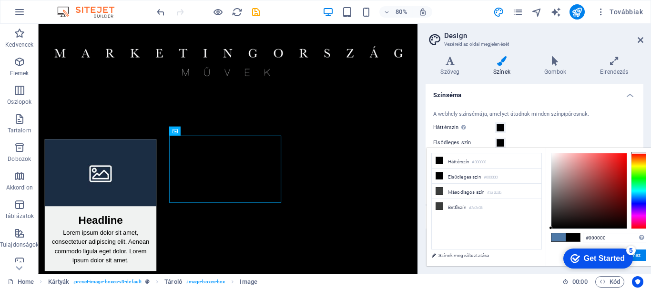
scroll to position [0, 0]
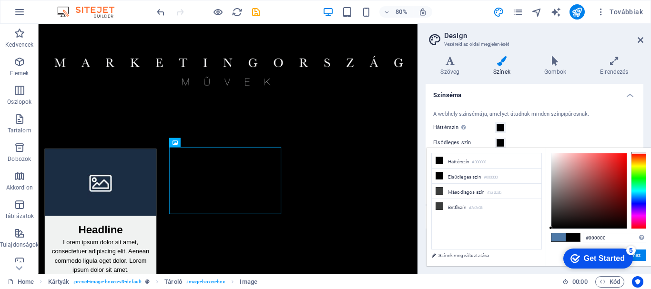
drag, startPoint x: 506, startPoint y: 142, endPoint x: 456, endPoint y: 71, distance: 87.1
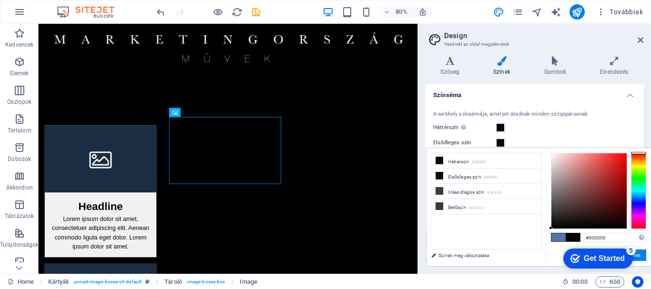
scroll to position [45, 0]
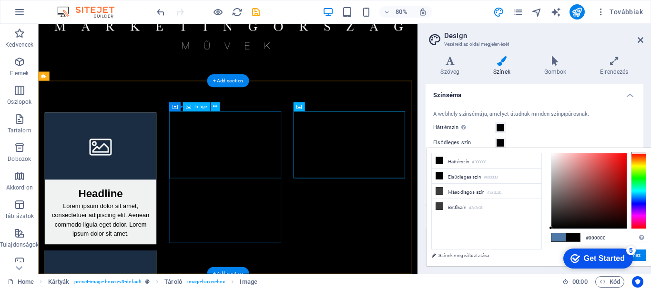
click at [175, 156] on figure at bounding box center [116, 177] width 140 height 84
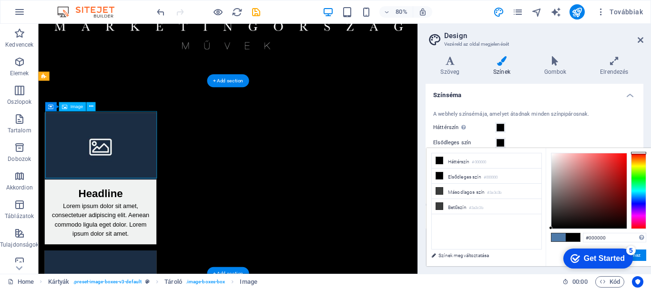
click at [175, 156] on figure at bounding box center [116, 177] width 140 height 84
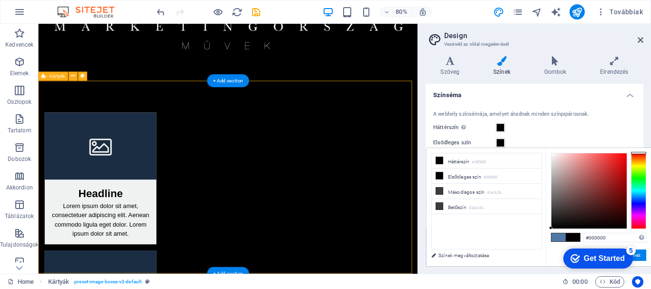
click at [175, 135] on figure at bounding box center [116, 177] width 140 height 84
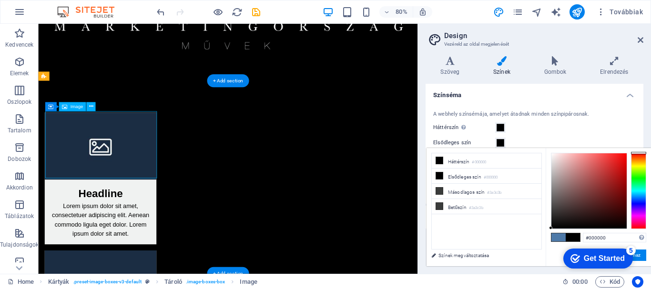
click at [172, 139] on figure at bounding box center [116, 177] width 140 height 84
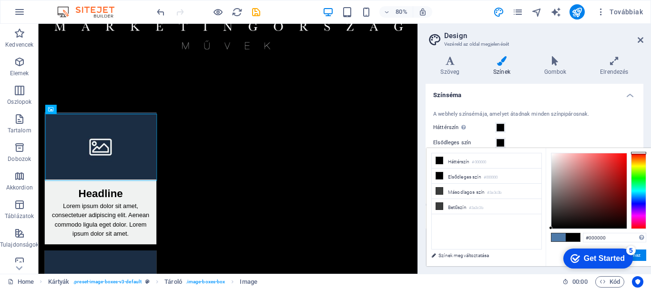
scroll to position [0, 0]
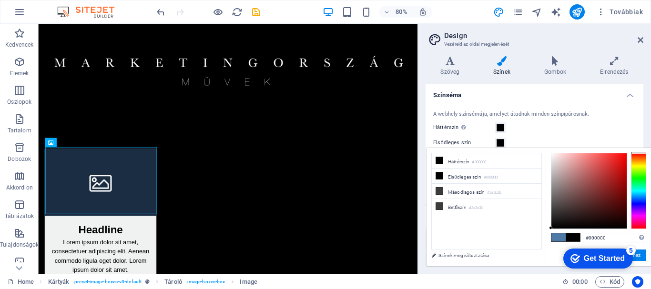
drag, startPoint x: 508, startPoint y: 125, endPoint x: 457, endPoint y: 81, distance: 67.9
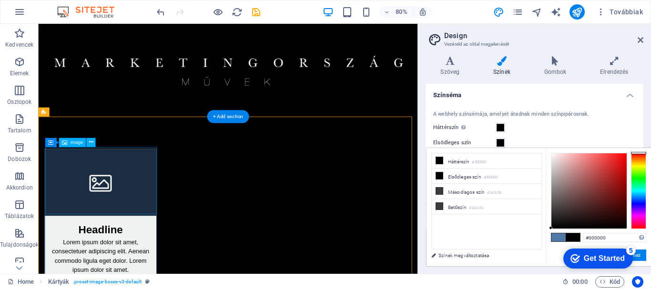
click at [174, 192] on figure at bounding box center [116, 222] width 140 height 84
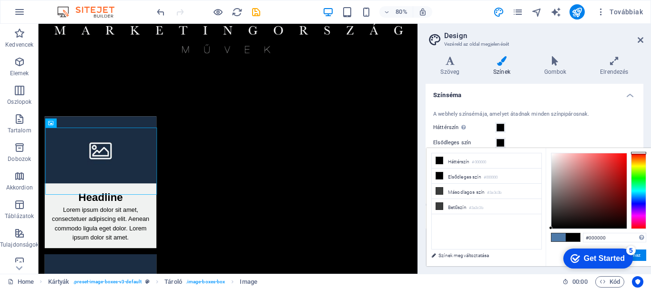
scroll to position [45, 0]
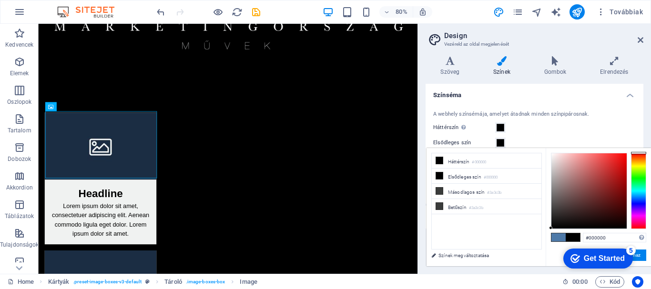
click at [170, 274] on div "Lorem ipsum dolor sit amet, consectetuer adipiscing elit. Aenean commodo ligula…" at bounding box center [116, 273] width 140 height 53
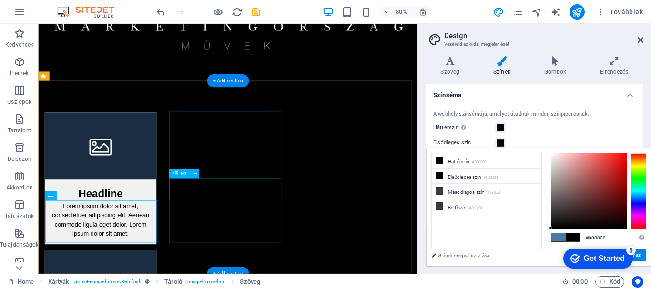
click at [182, 144] on figure at bounding box center [116, 177] width 140 height 84
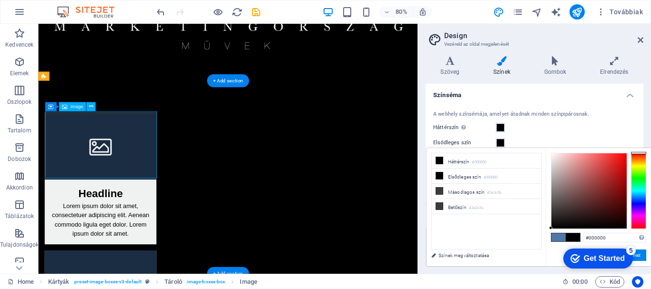
click at [162, 144] on figure at bounding box center [116, 177] width 140 height 84
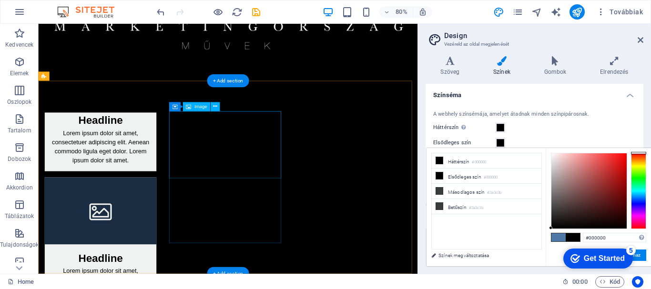
click at [185, 216] on figure at bounding box center [116, 258] width 140 height 84
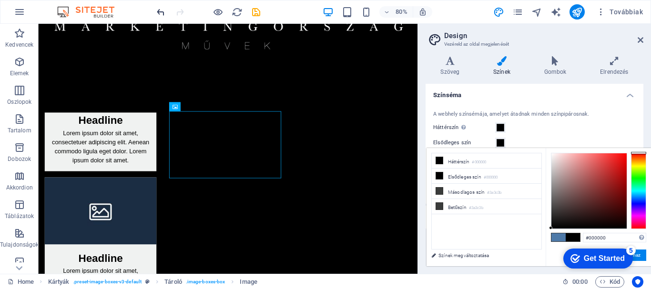
click at [161, 13] on icon "undo" at bounding box center [160, 12] width 11 height 11
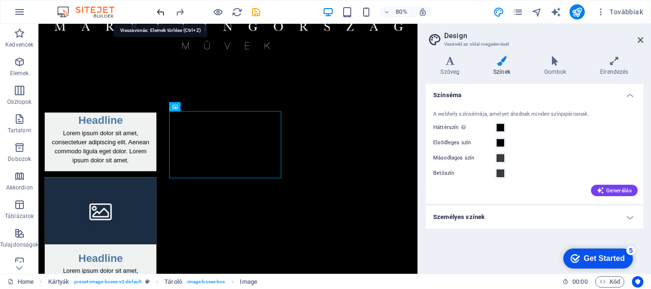
click at [160, 12] on icon "undo" at bounding box center [160, 12] width 11 height 11
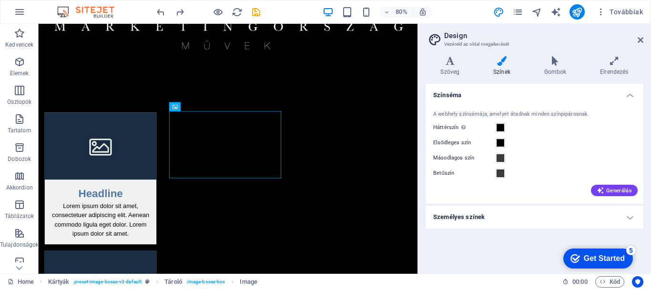
scroll to position [0, 0]
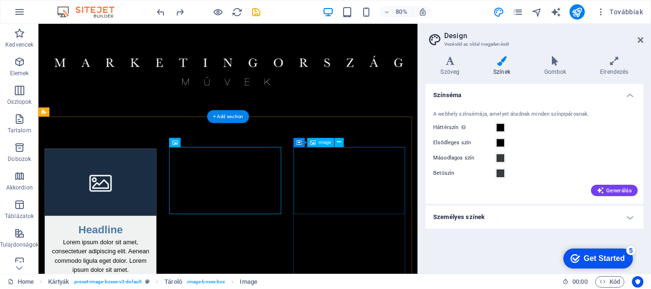
click at [152, 224] on figure at bounding box center [116, 222] width 140 height 84
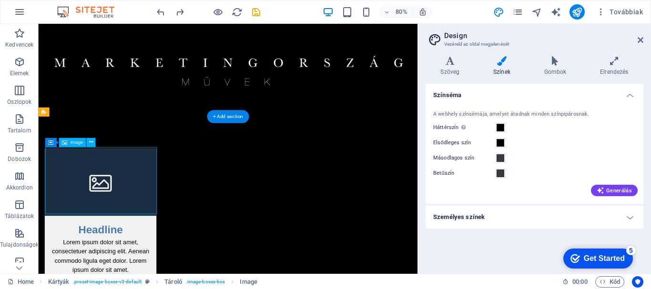
click at [152, 224] on figure at bounding box center [116, 222] width 140 height 84
click at [129, 184] on div "Drag here to replace the existing content. Press “Ctrl” if you want to create a…" at bounding box center [227, 149] width 379 height 250
select select "%"
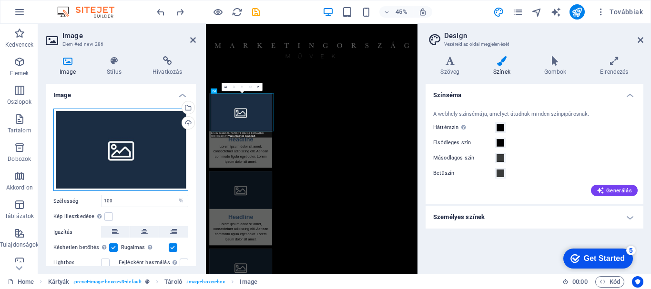
click at [113, 146] on div "Húzza ide a fájlokat, kattintson a fájlok kiválasztásához, vagy válasszon fájlo…" at bounding box center [120, 150] width 135 height 83
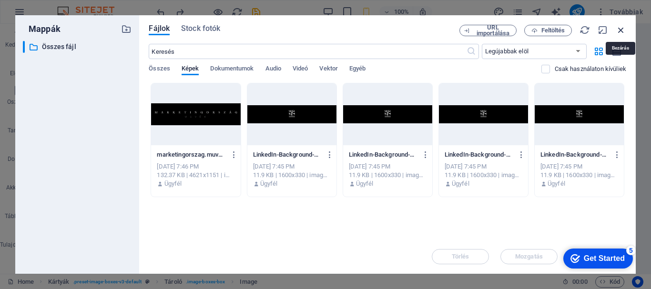
drag, startPoint x: 618, startPoint y: 30, endPoint x: 425, endPoint y: 92, distance: 203.6
click at [618, 30] on icon "button" at bounding box center [621, 30] width 10 height 10
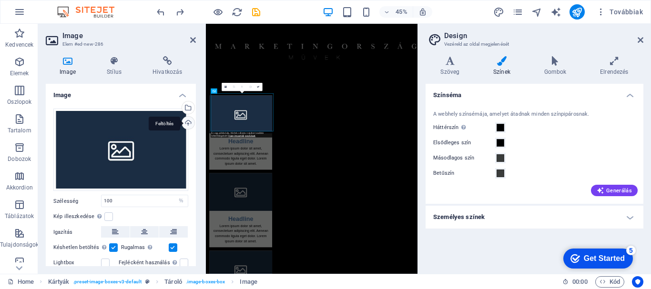
click at [187, 124] on div "Feltöltés" at bounding box center [187, 124] width 14 height 14
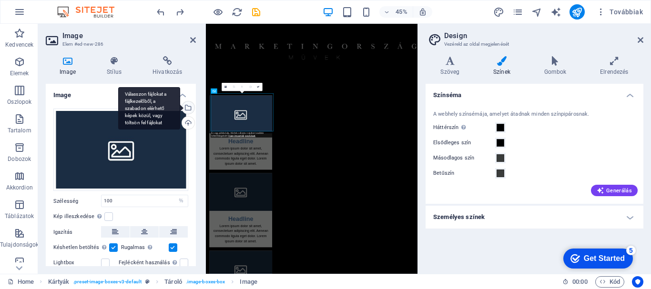
click at [188, 107] on div "Válasszon fájlokat a fájlkezelőből, a szabadon elérhető képek közül, vagy tölts…" at bounding box center [187, 108] width 14 height 14
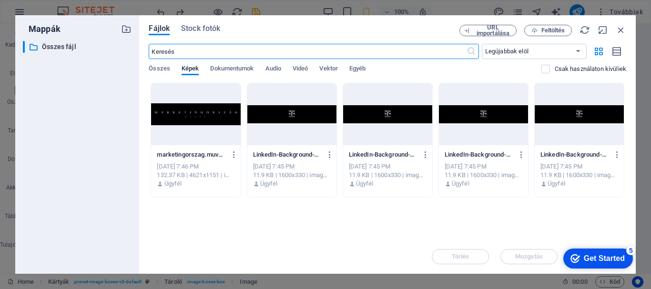
drag, startPoint x: 209, startPoint y: 120, endPoint x: 4, endPoint y: 212, distance: 224.8
click at [209, 120] on div at bounding box center [195, 114] width 89 height 62
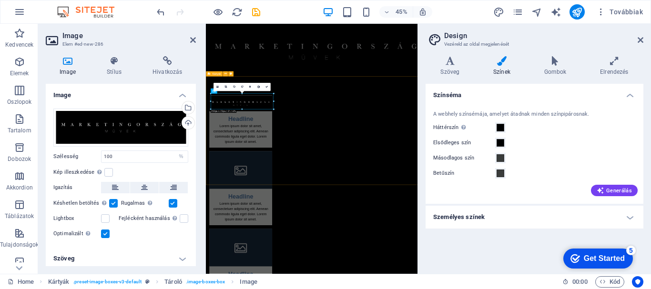
click at [573, 128] on figure at bounding box center [441, 84] width 470 height 121
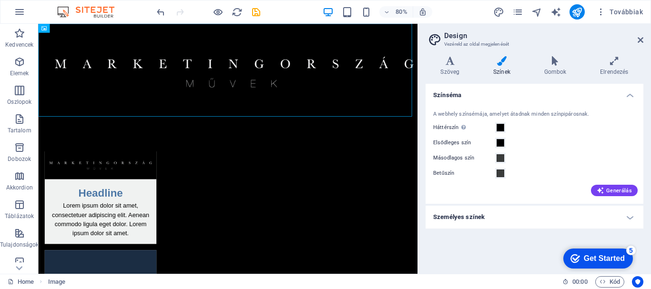
click at [547, 152] on div "Másodlagos szín" at bounding box center [534, 157] width 202 height 11
